Goal: Task Accomplishment & Management: Use online tool/utility

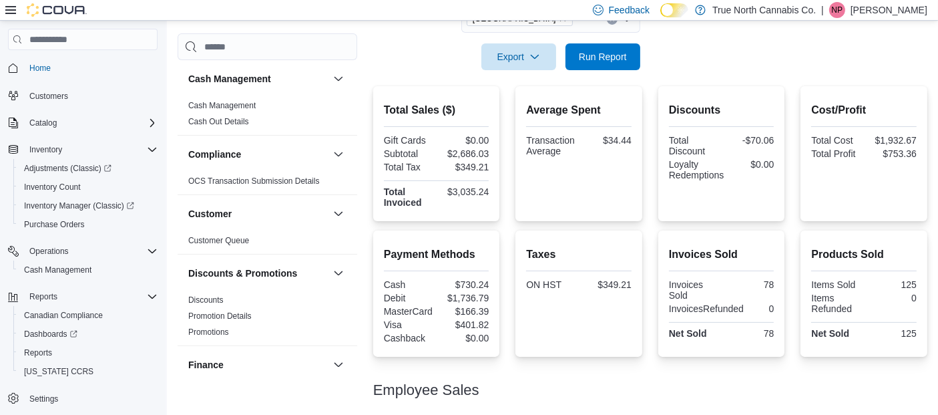
scroll to position [253, 0]
click at [610, 56] on span "Run Report" at bounding box center [603, 56] width 48 height 13
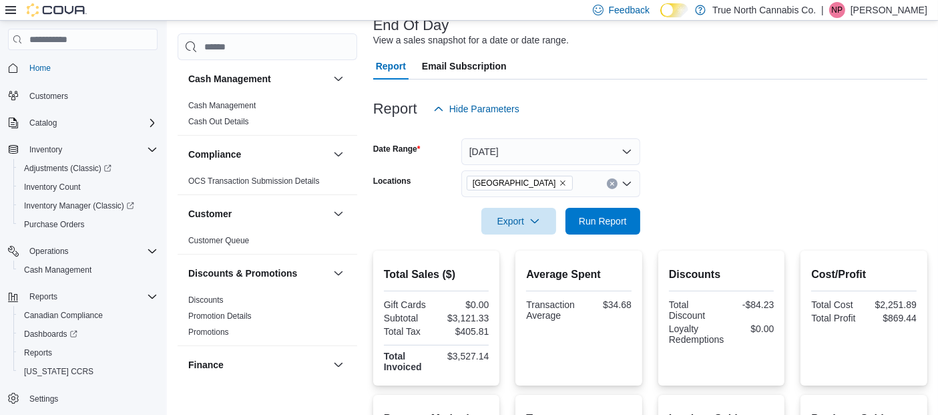
scroll to position [89, 0]
click at [608, 226] on span "Run Report" at bounding box center [603, 220] width 48 height 13
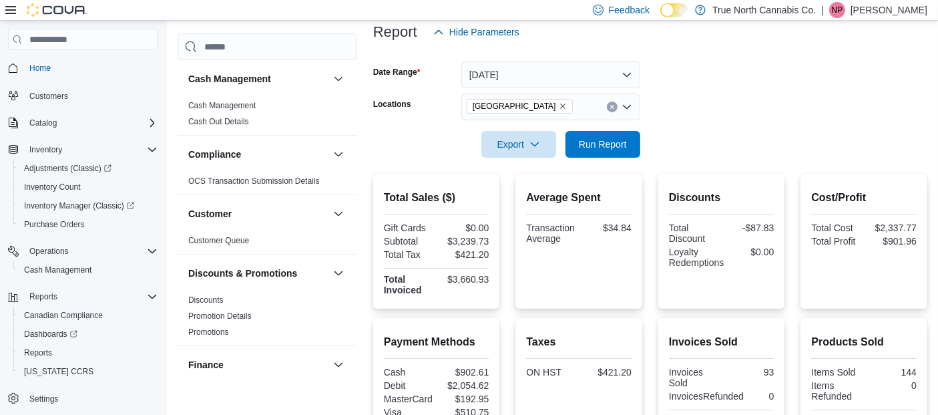
scroll to position [0, 0]
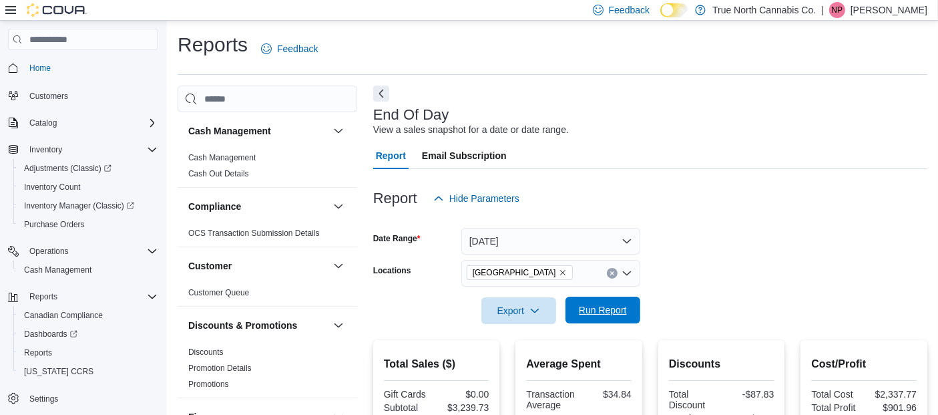
click at [587, 315] on span "Run Report" at bounding box center [603, 309] width 48 height 13
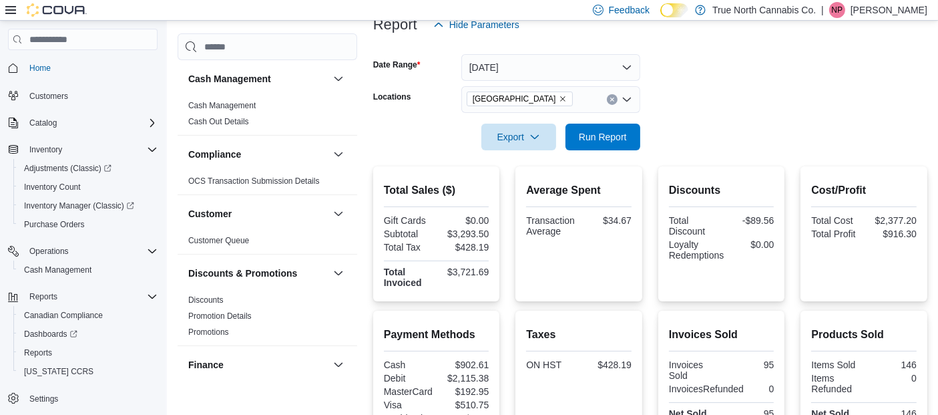
scroll to position [174, 0]
click at [572, 144] on button "Run Report" at bounding box center [603, 136] width 75 height 27
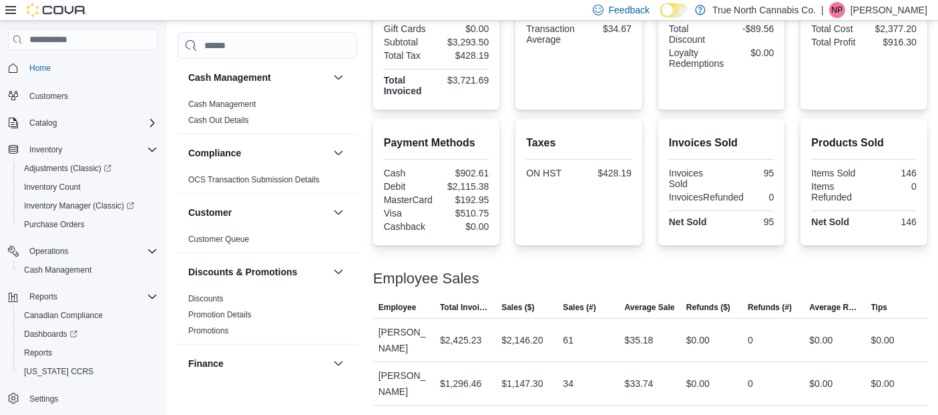
click at [918, 7] on p "Noah Pollock" at bounding box center [889, 10] width 77 height 16
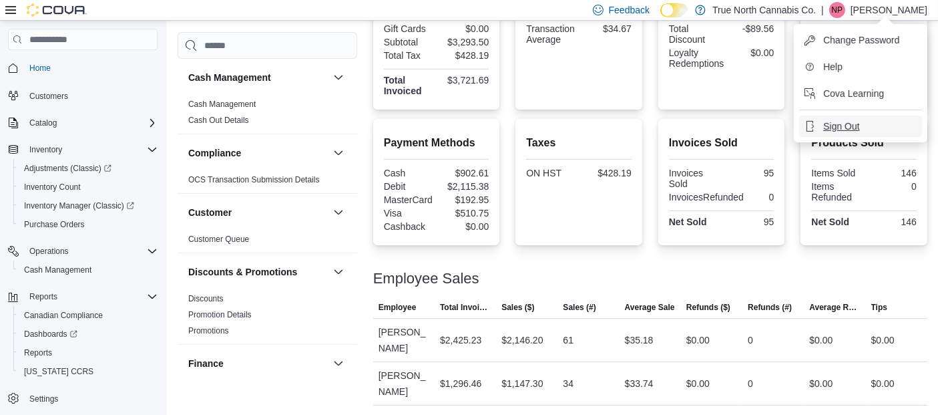
click at [850, 127] on span "Sign Out" at bounding box center [842, 126] width 36 height 13
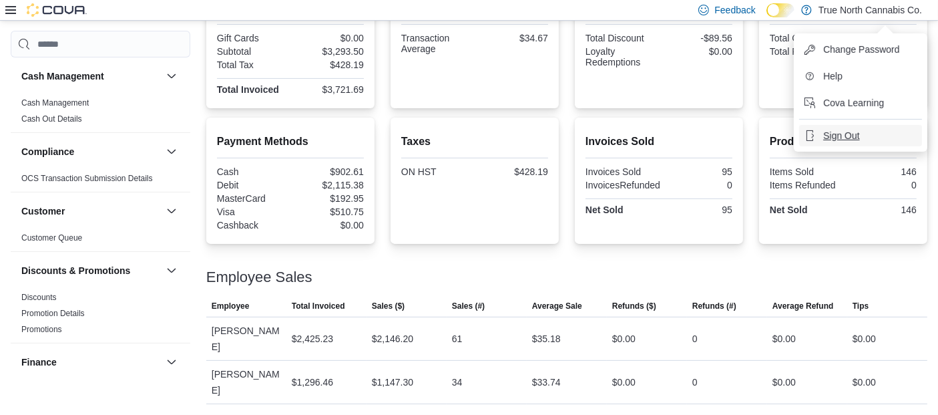
scroll to position [339, 0]
